Goal: Transaction & Acquisition: Book appointment/travel/reservation

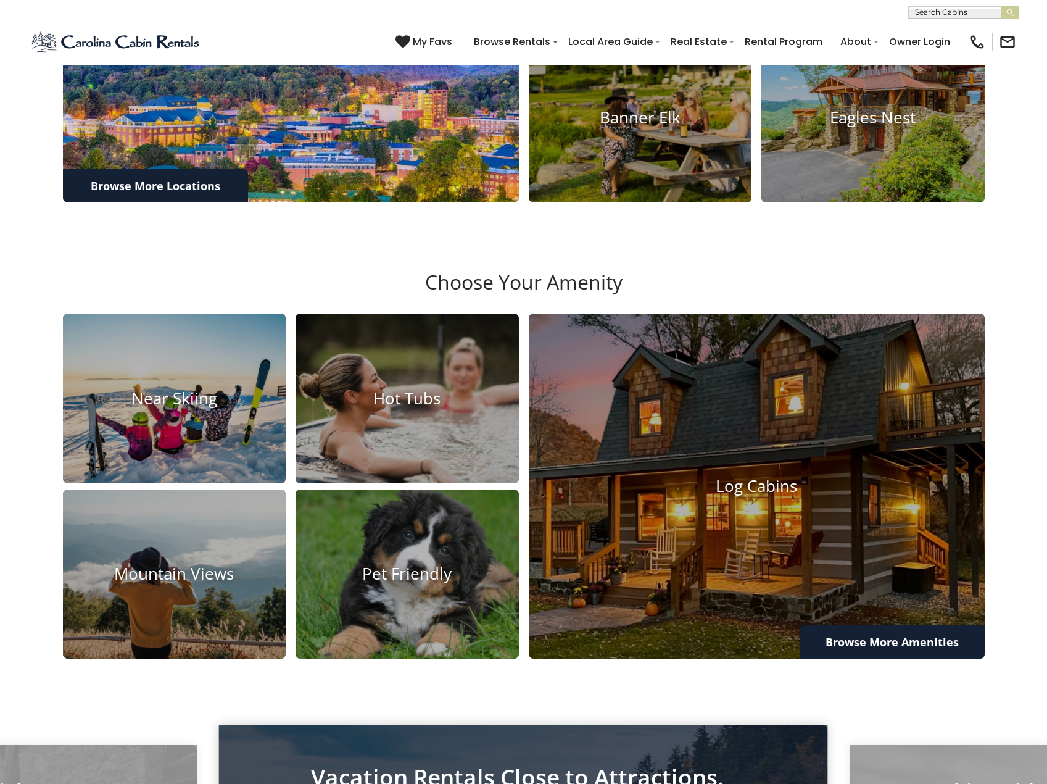
scroll to position [494, 0]
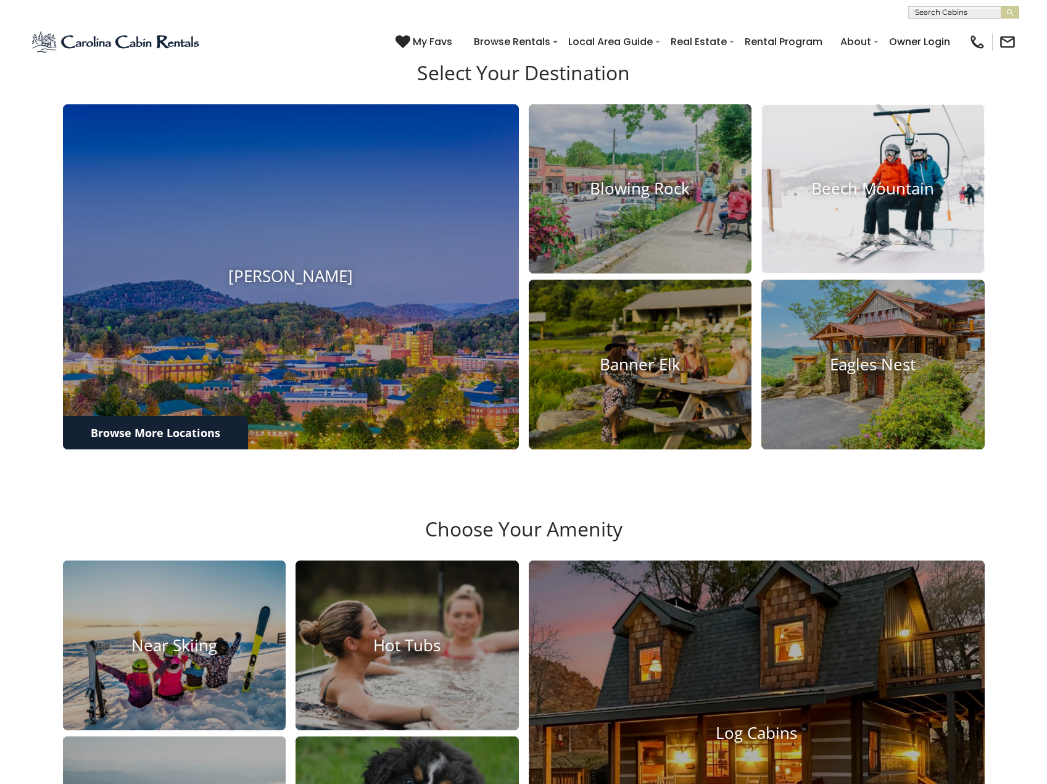
click at [809, 199] on h4 "Beech Mountain" at bounding box center [873, 189] width 223 height 19
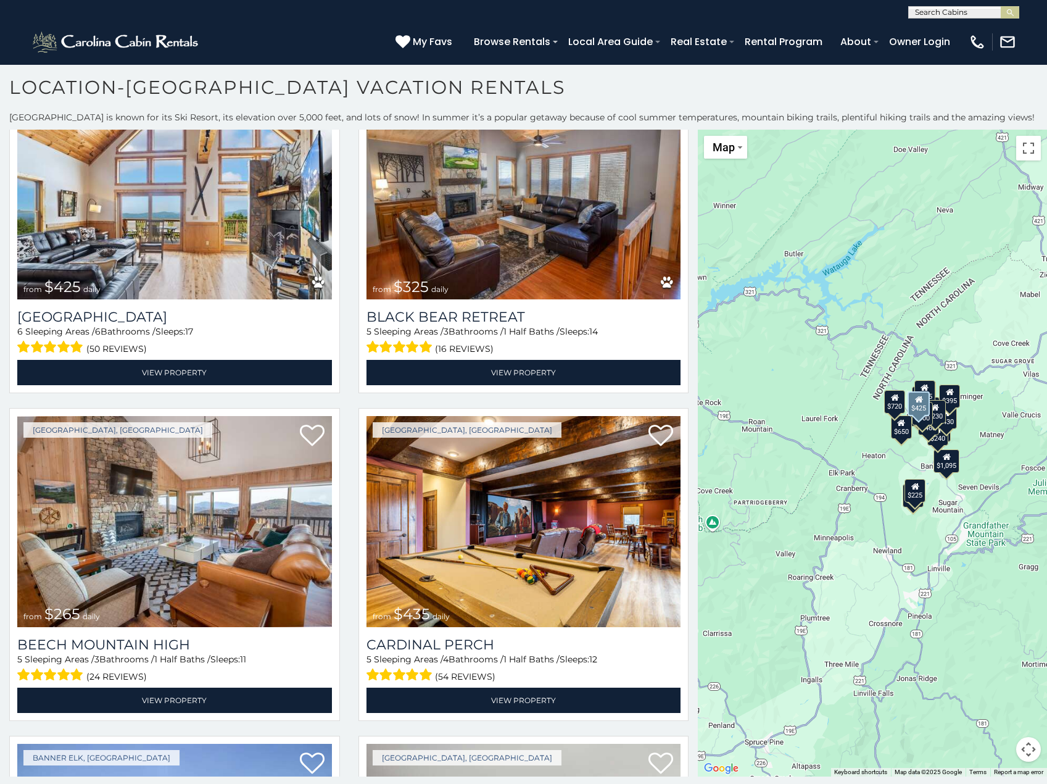
scroll to position [3086, 0]
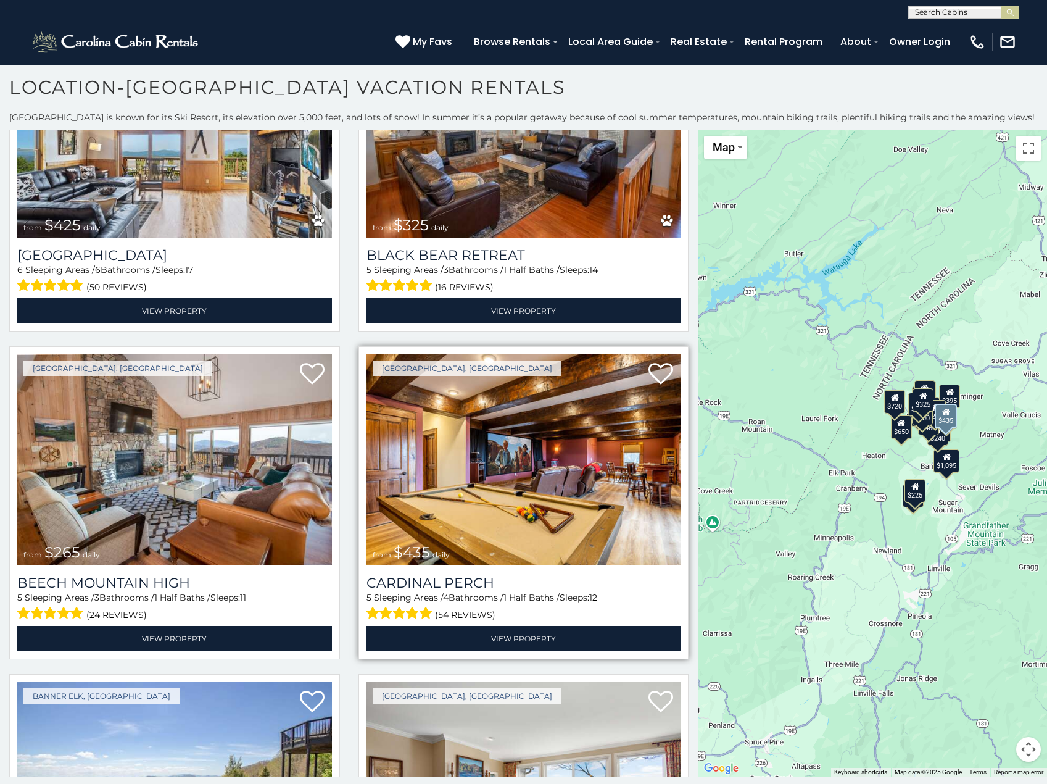
click at [437, 453] on img at bounding box center [524, 459] width 315 height 210
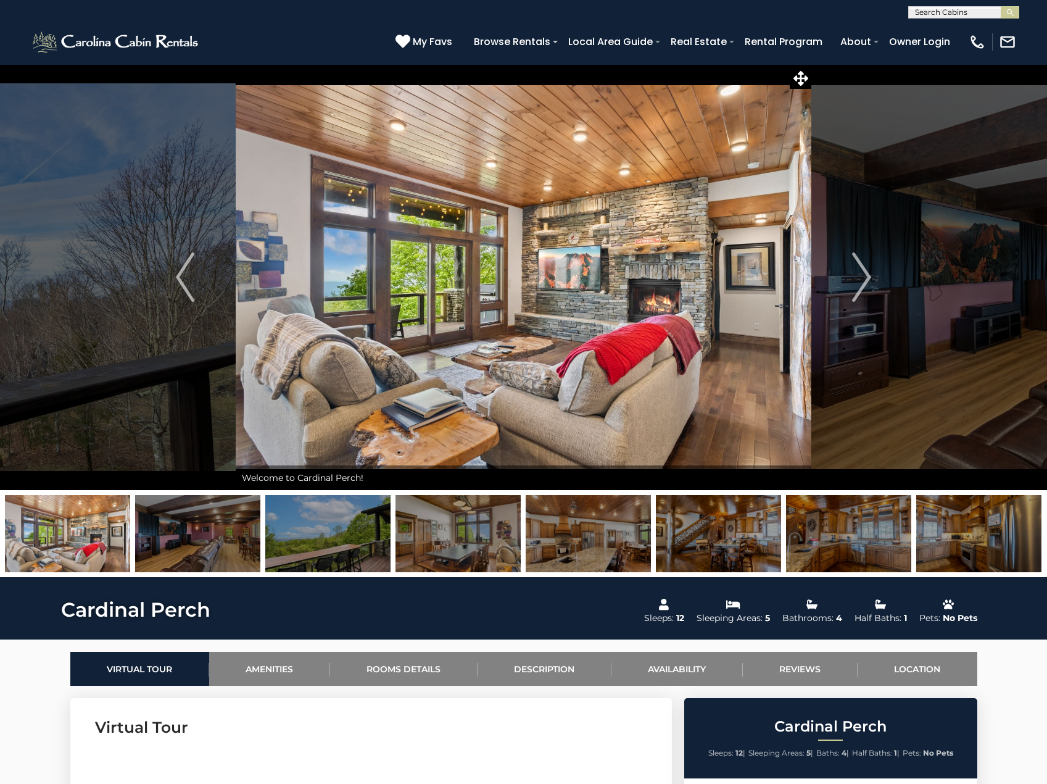
click at [199, 527] on img at bounding box center [197, 533] width 125 height 77
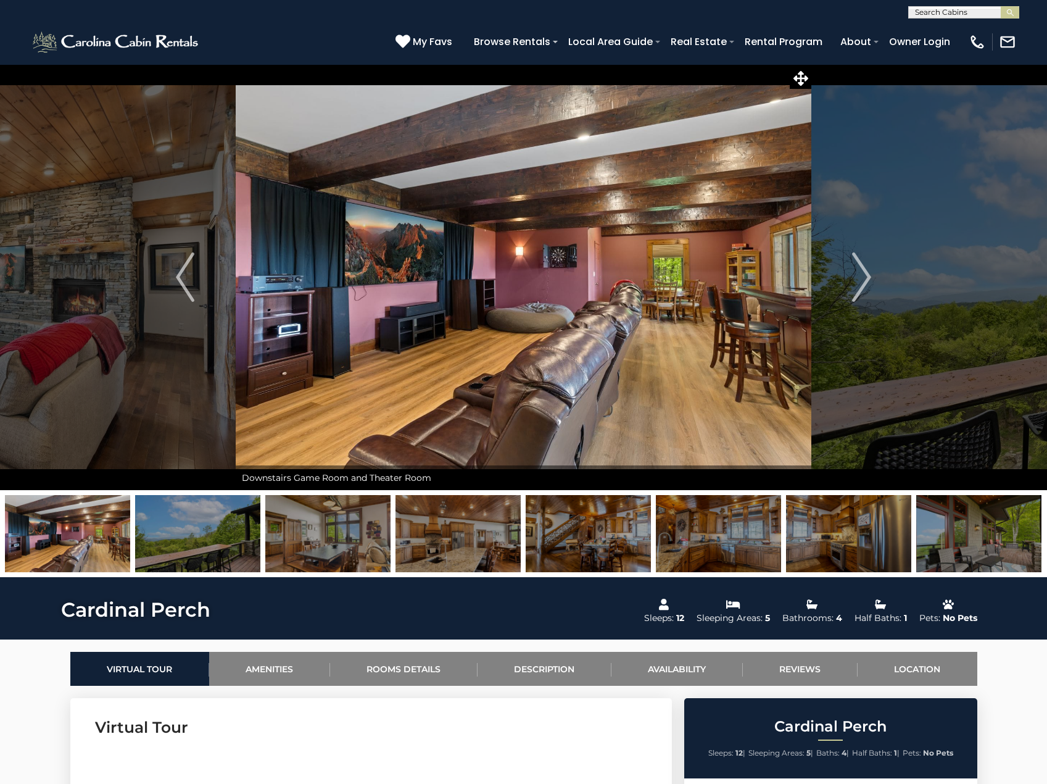
drag, startPoint x: 157, startPoint y: 524, endPoint x: 165, endPoint y: 524, distance: 8.6
click at [207, 524] on img at bounding box center [197, 533] width 125 height 77
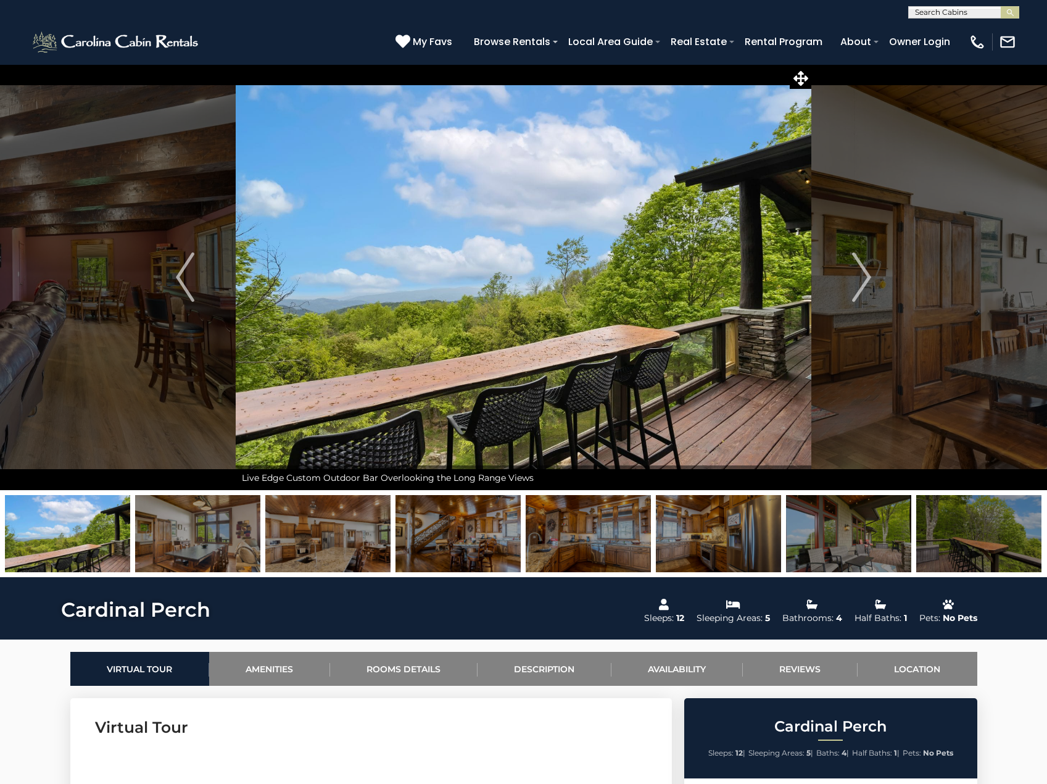
click at [276, 524] on img at bounding box center [327, 533] width 125 height 77
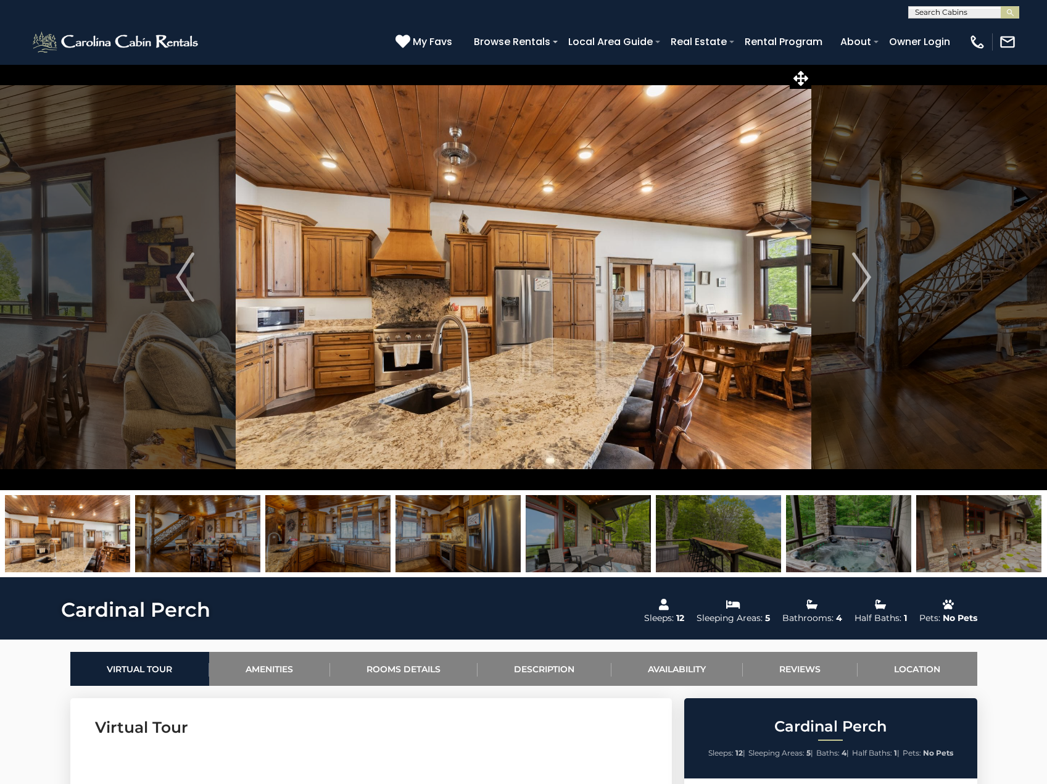
click at [817, 526] on img at bounding box center [848, 533] width 125 height 77
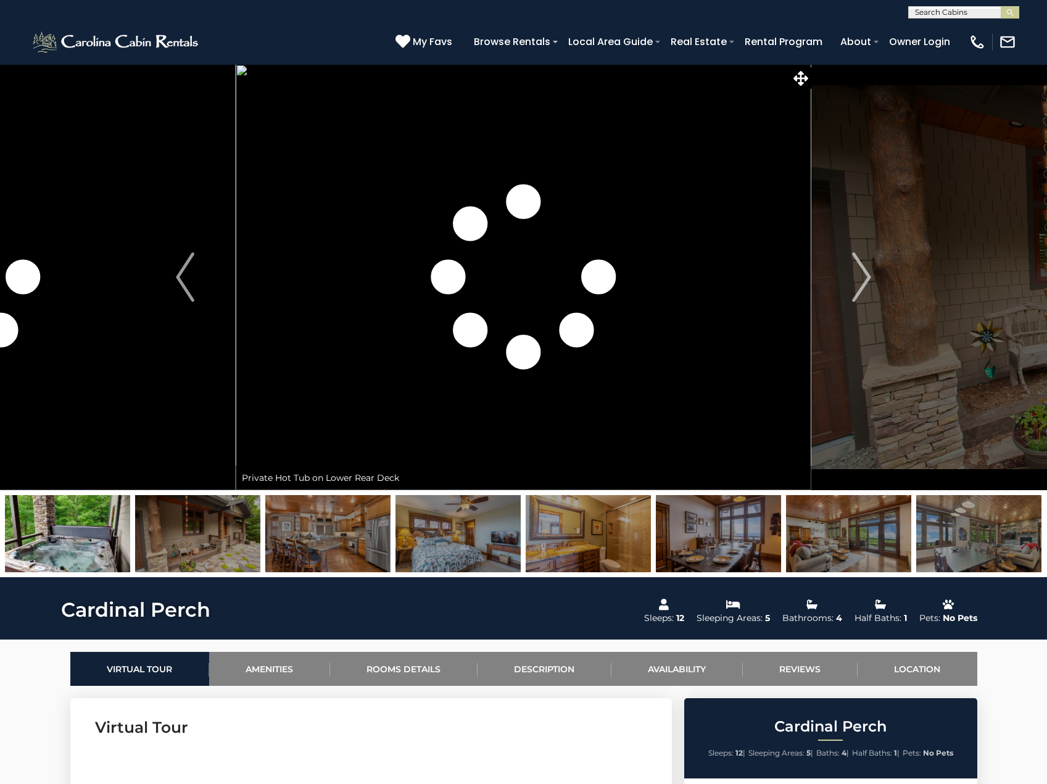
click at [727, 535] on img at bounding box center [718, 533] width 125 height 77
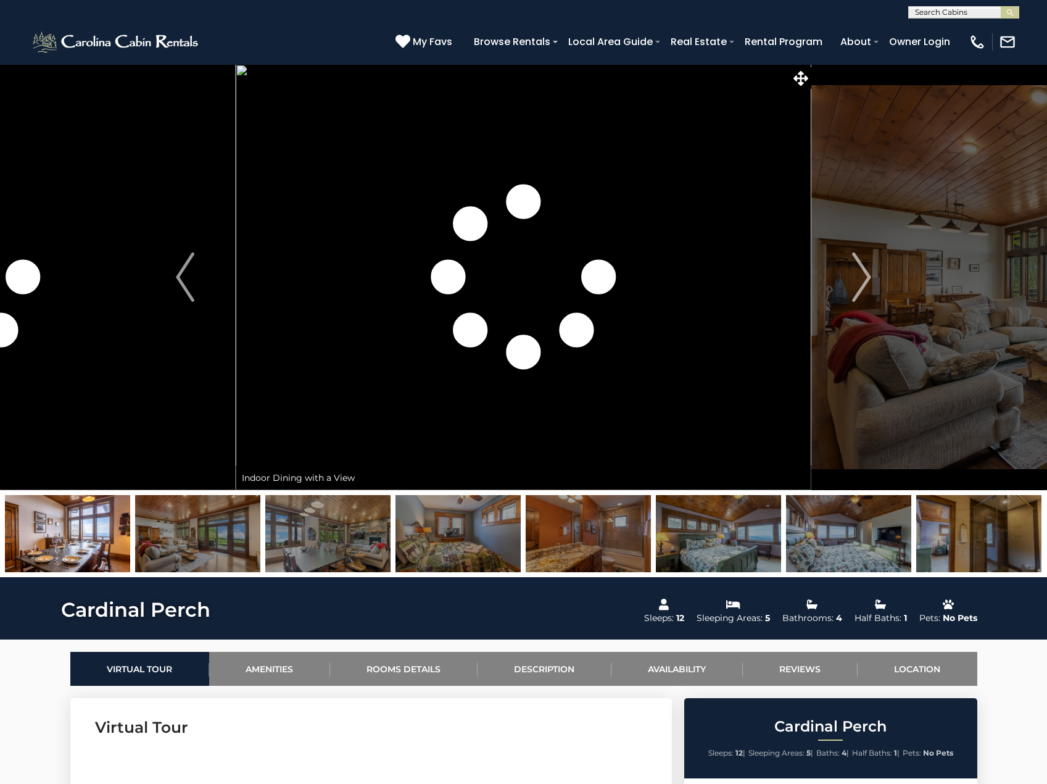
click at [726, 526] on img at bounding box center [718, 533] width 125 height 77
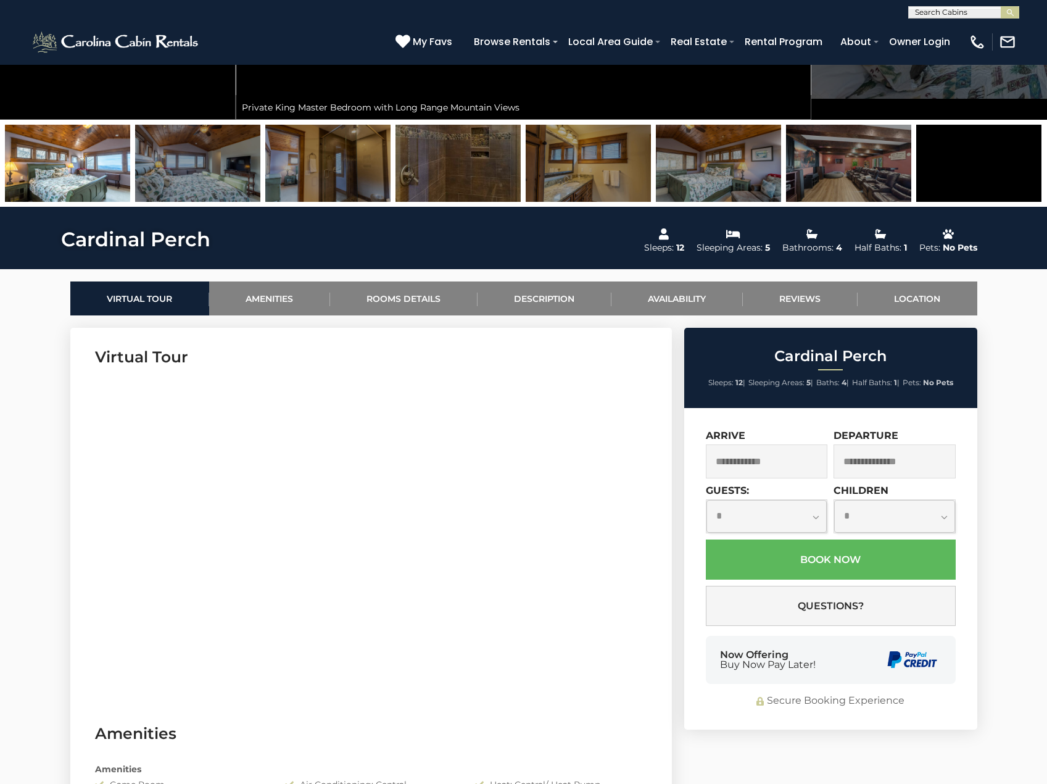
scroll to position [62, 0]
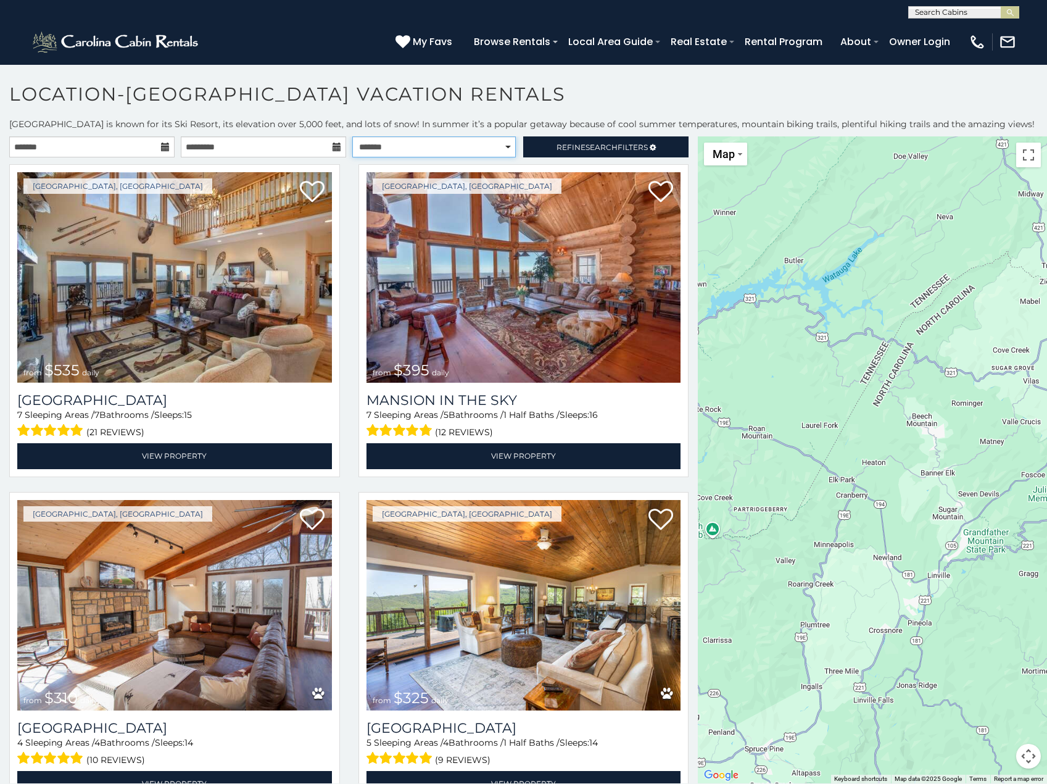
select select "**********"
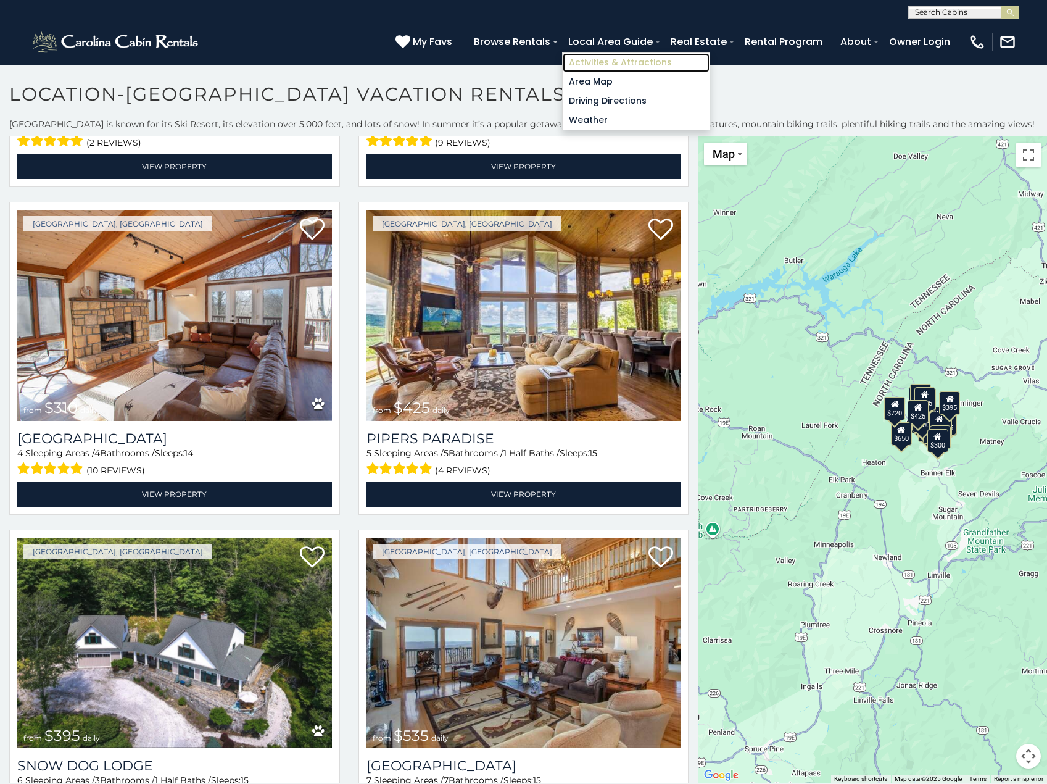
click at [600, 60] on link "Activities & Attractions" at bounding box center [636, 62] width 147 height 19
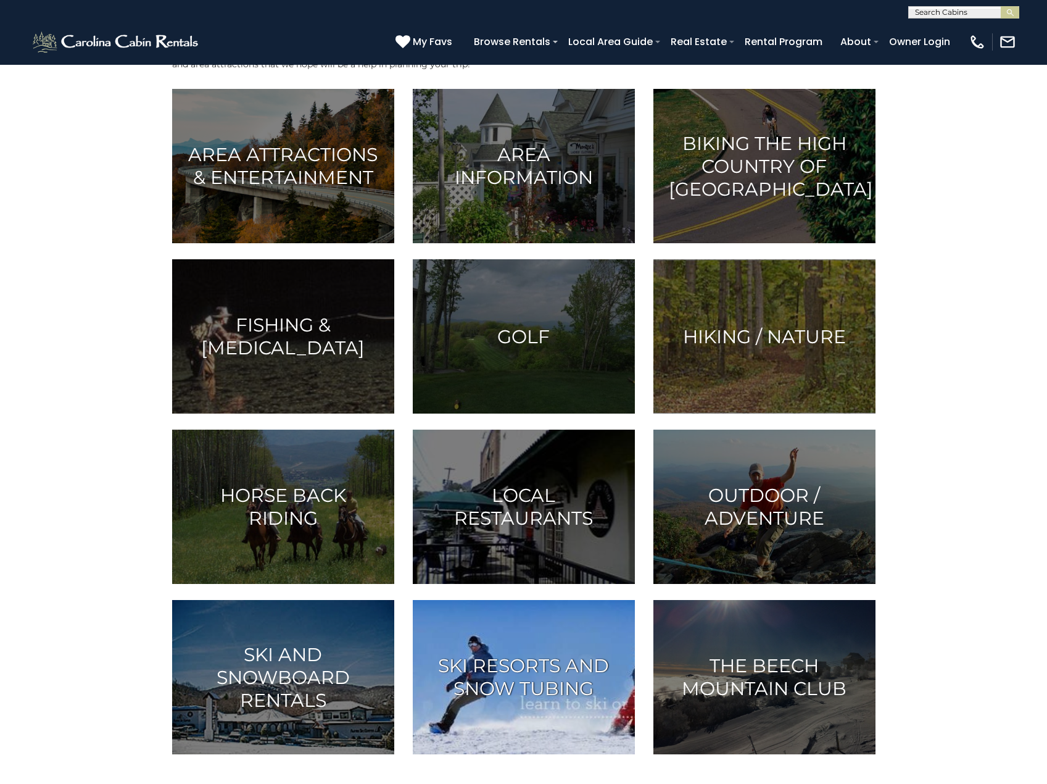
scroll to position [432, 0]
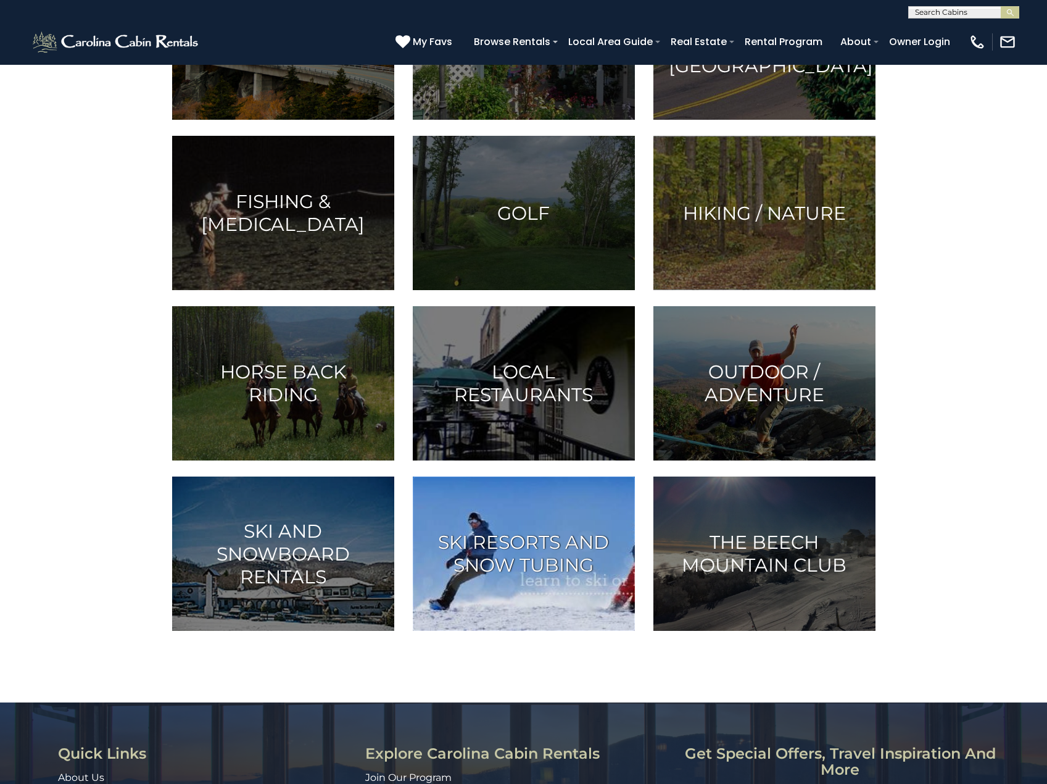
click at [508, 567] on h3 "Ski Resorts and Snow Tubing" at bounding box center [523, 554] width 191 height 46
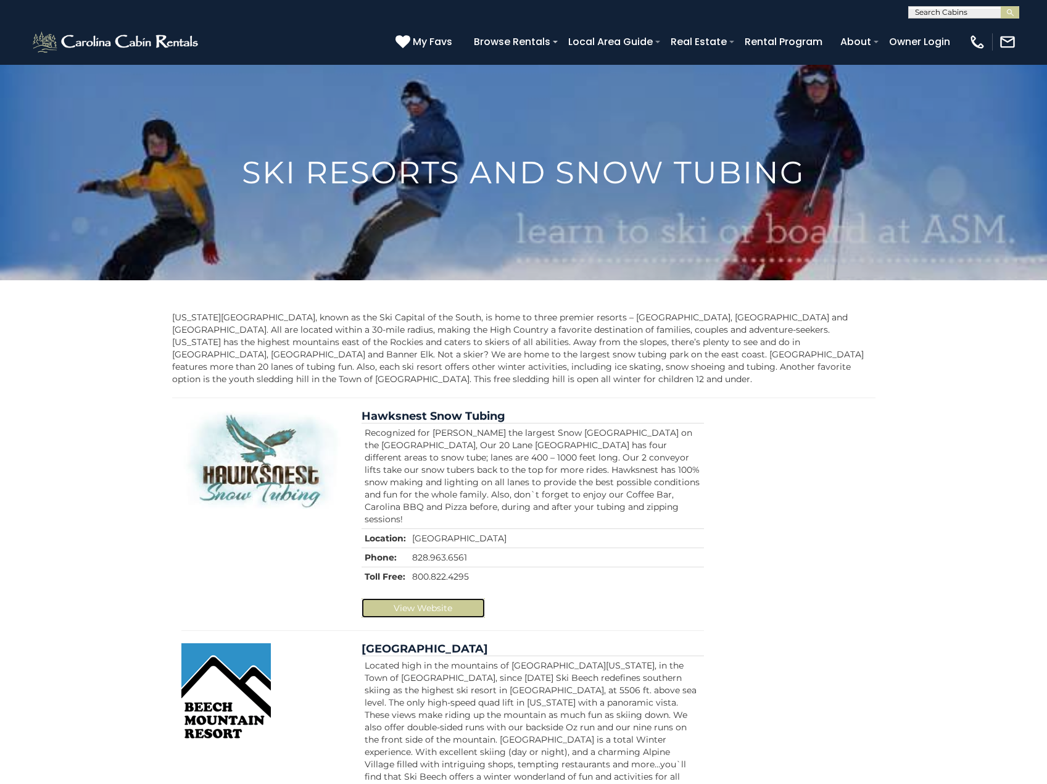
click at [429, 598] on link "View Website" at bounding box center [423, 608] width 123 height 20
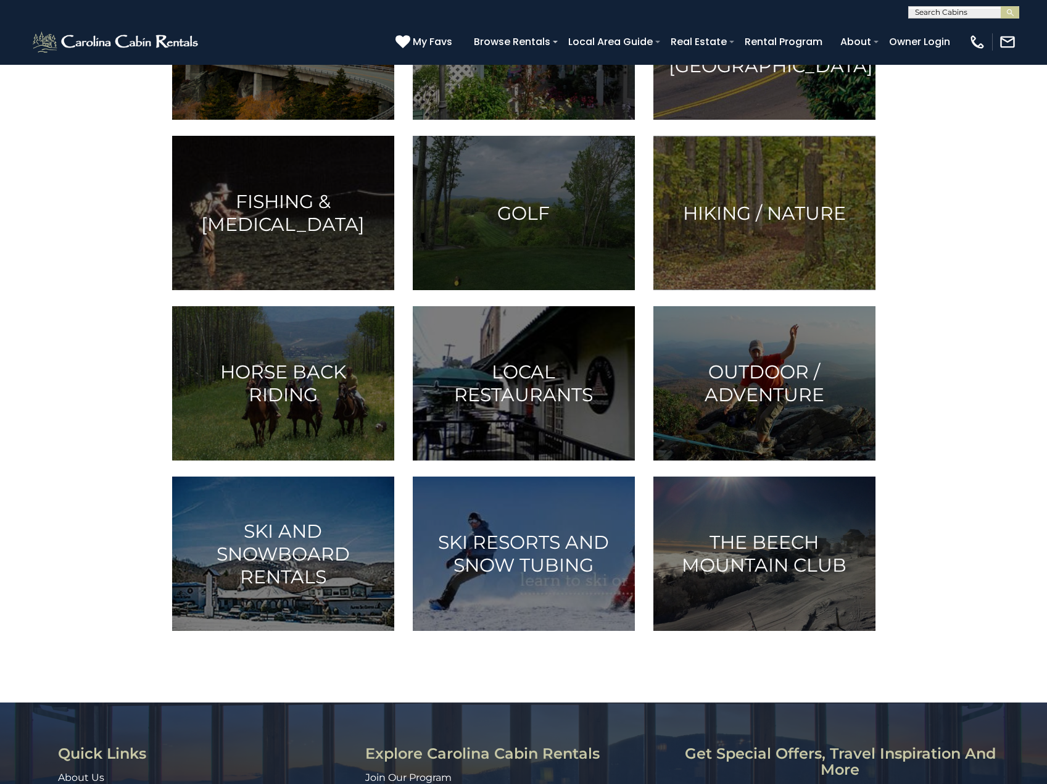
scroll to position [185, 0]
